Goal: Task Accomplishment & Management: Use online tool/utility

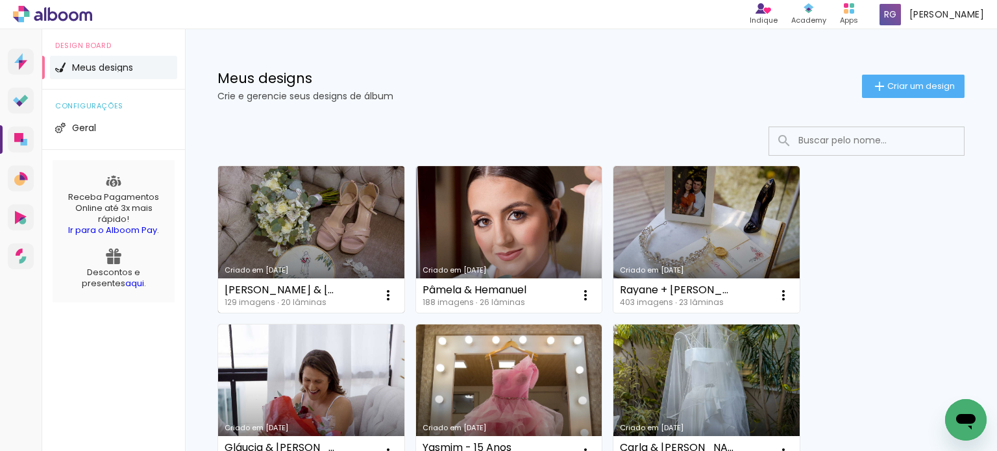
click at [340, 216] on link "Criado em [DATE]" at bounding box center [311, 239] width 186 height 147
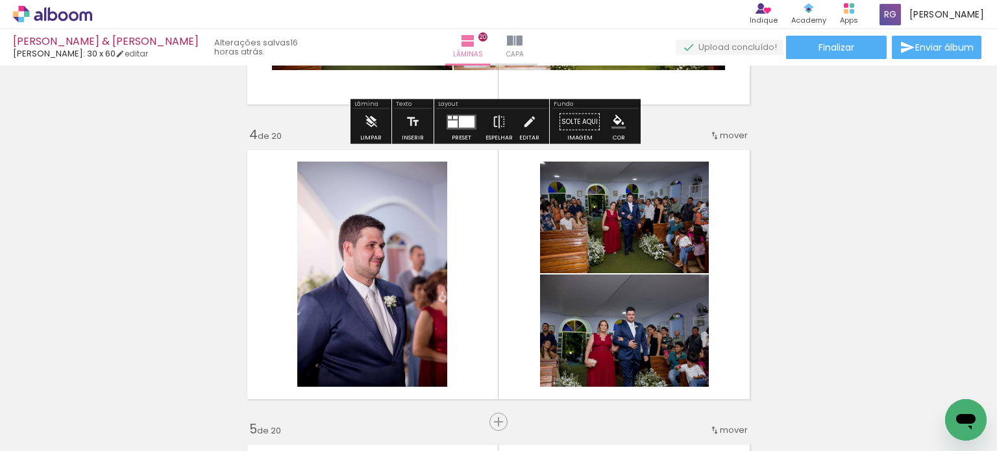
scroll to position [909, 0]
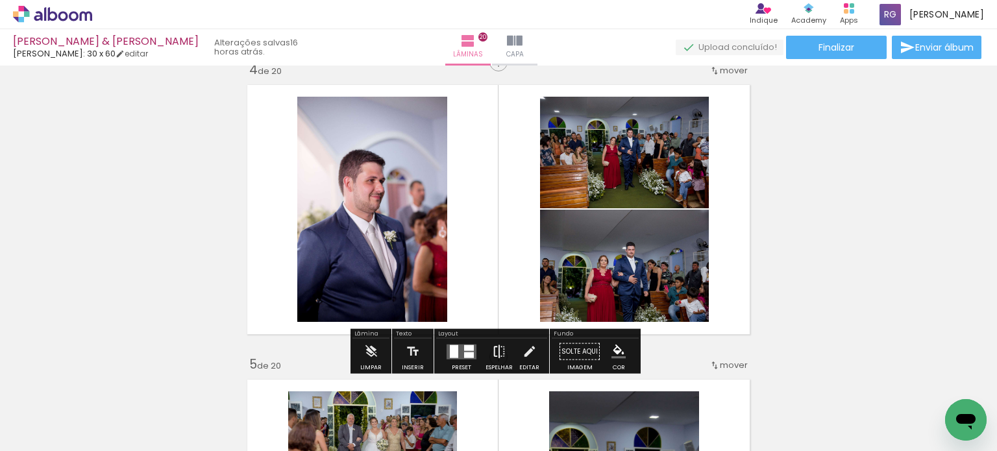
click at [497, 356] on iron-icon at bounding box center [499, 352] width 14 height 26
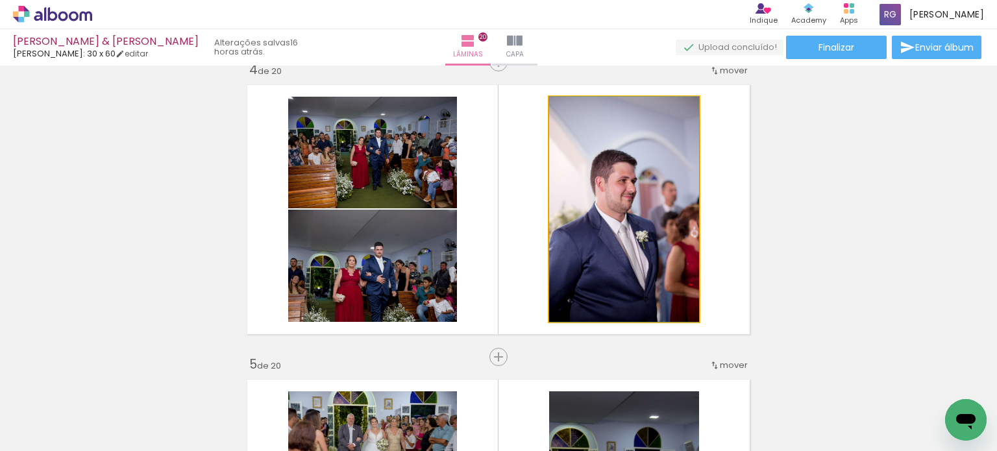
click at [643, 202] on quentale-photo at bounding box center [624, 209] width 150 height 225
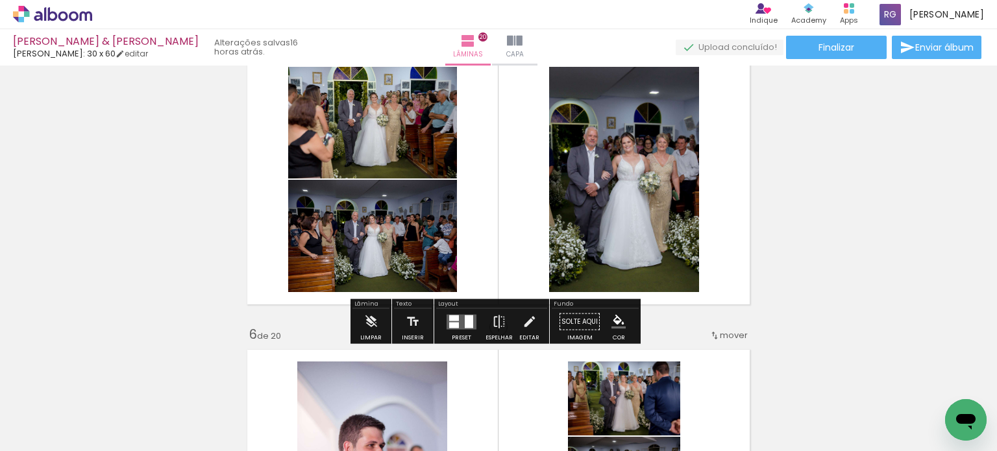
scroll to position [1039, 0]
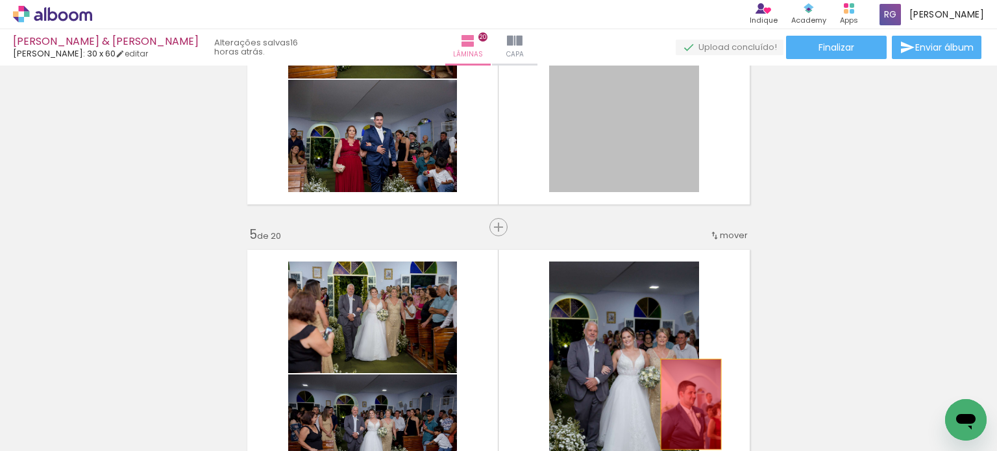
drag, startPoint x: 650, startPoint y: 148, endPoint x: 689, endPoint y: 417, distance: 272.1
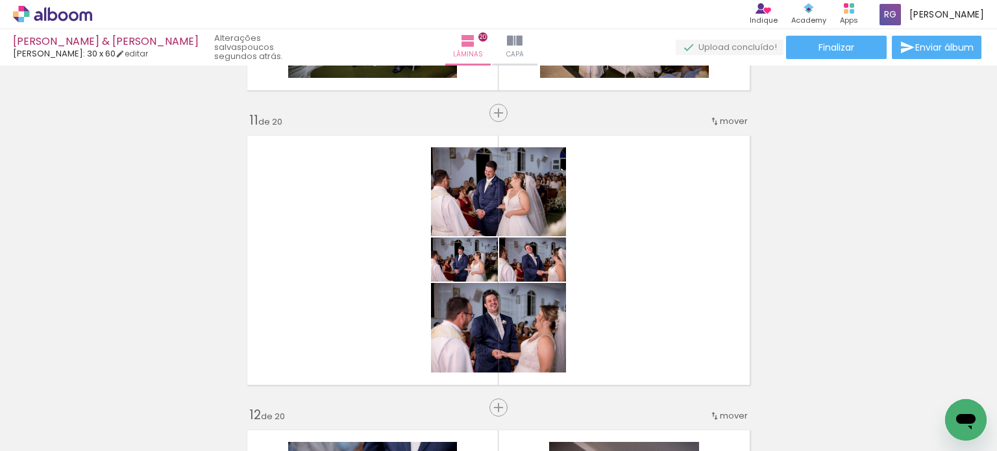
scroll to position [2791, 0]
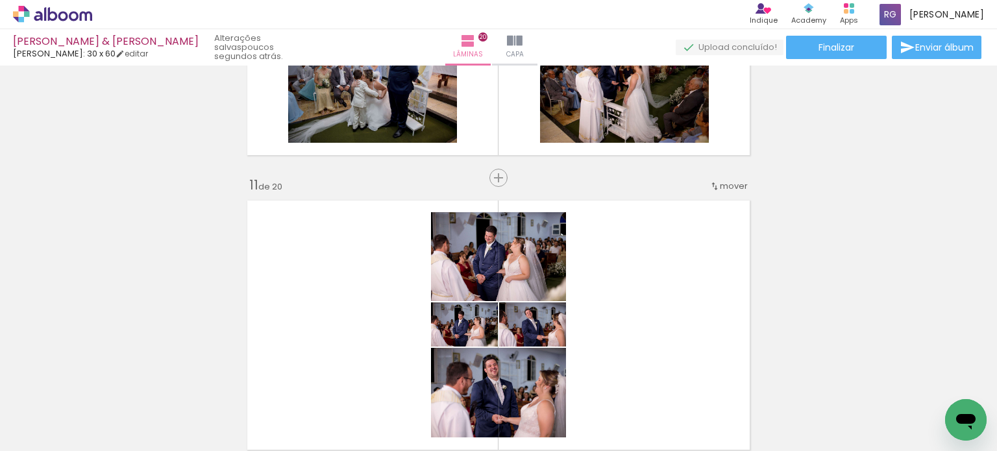
scroll to position [2986, 0]
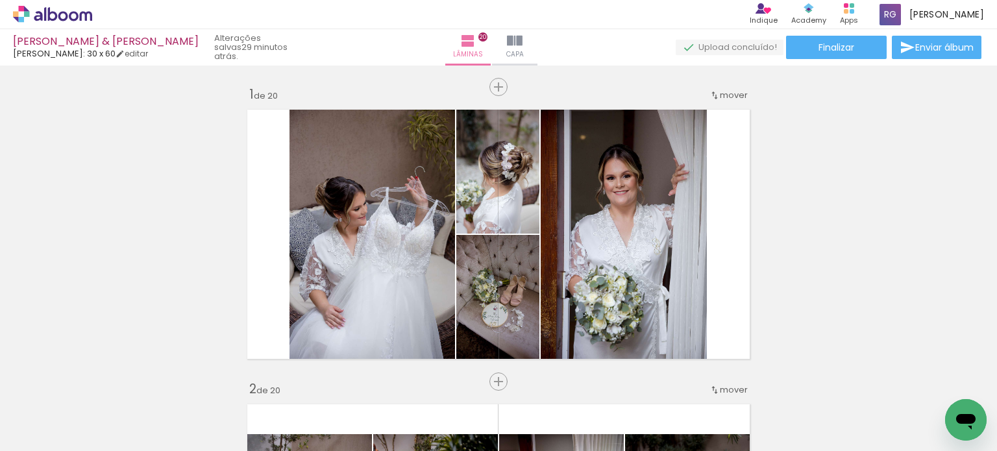
scroll to position [2986, 0]
